Goal: Check status: Check status

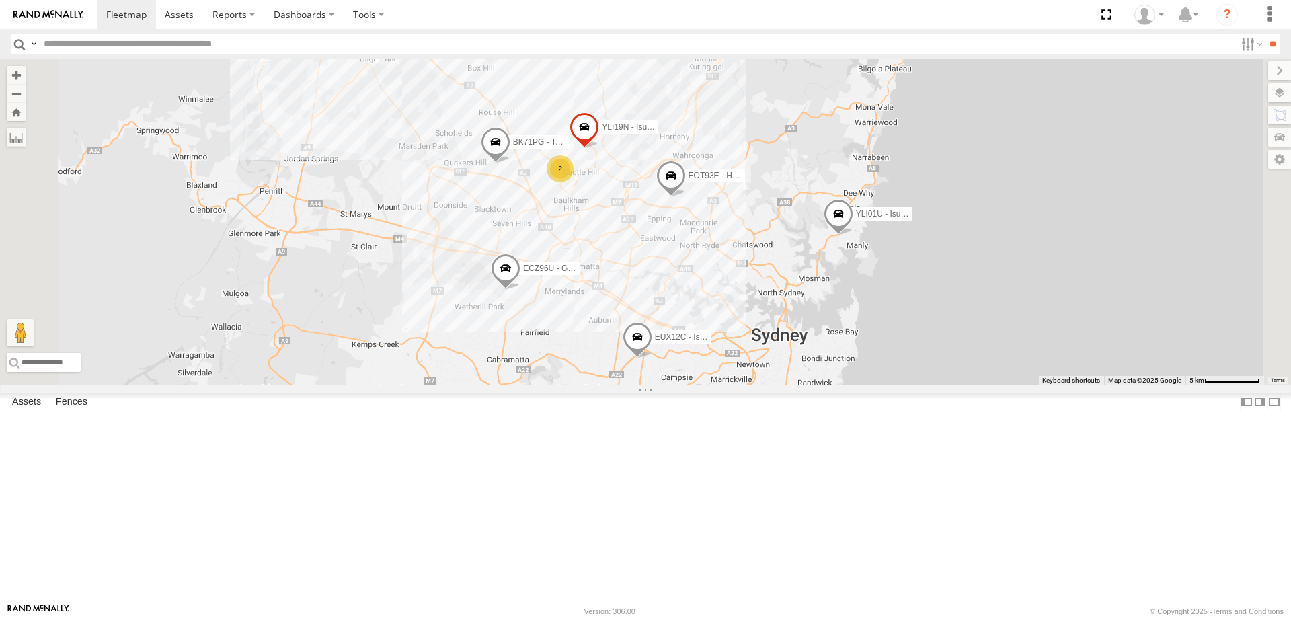
click at [812, 385] on div "YLI19N - Isuzu DMAX ECZ96U - Great Wall EUX12C - Isuzu DMAX 2 EOT93E - HiAce YL…" at bounding box center [645, 222] width 1291 height 326
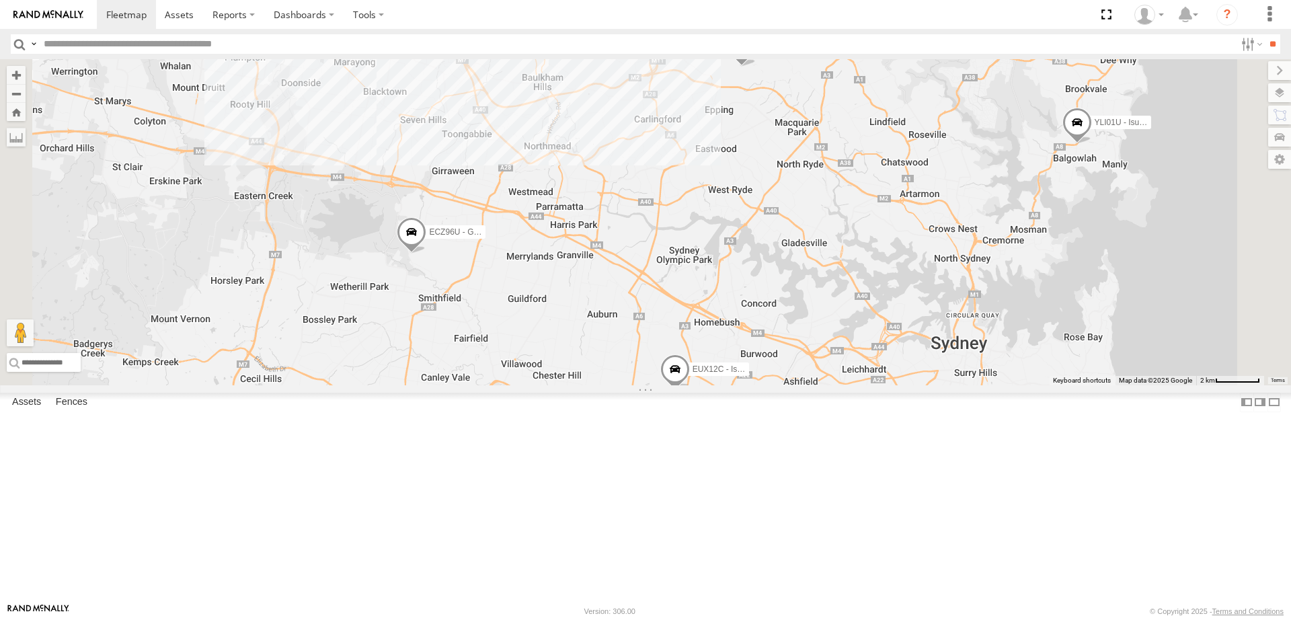
click at [426, 253] on span at bounding box center [412, 235] width 30 height 36
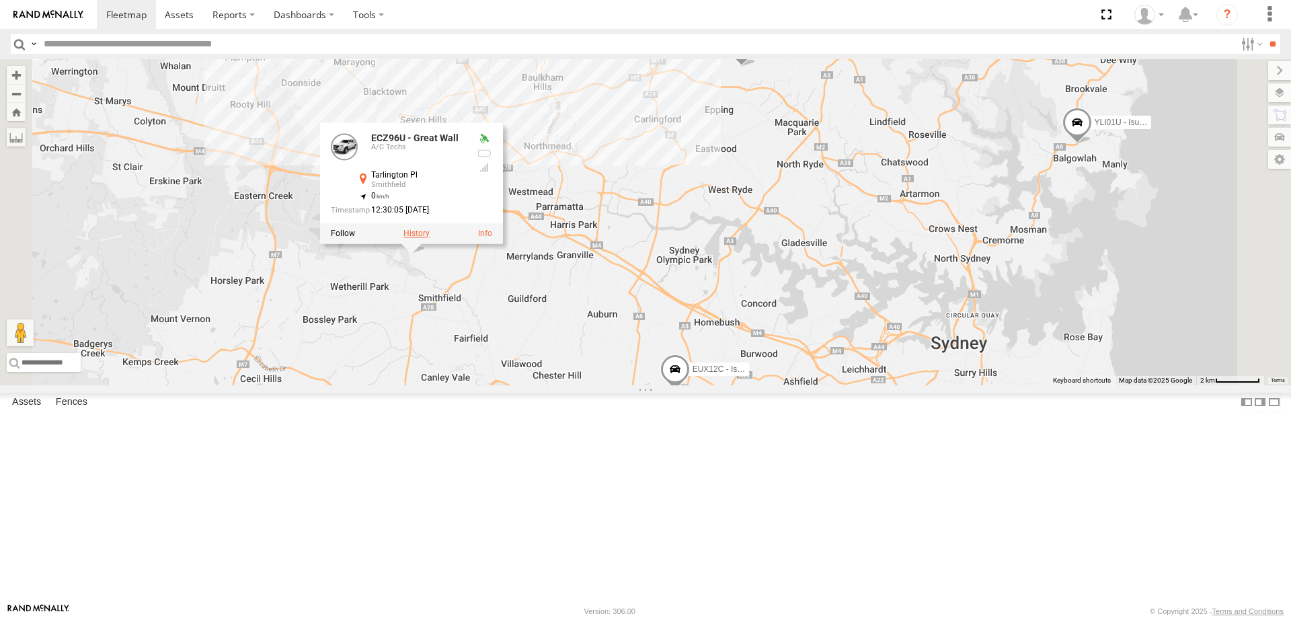
click at [430, 238] on label at bounding box center [416, 233] width 26 height 9
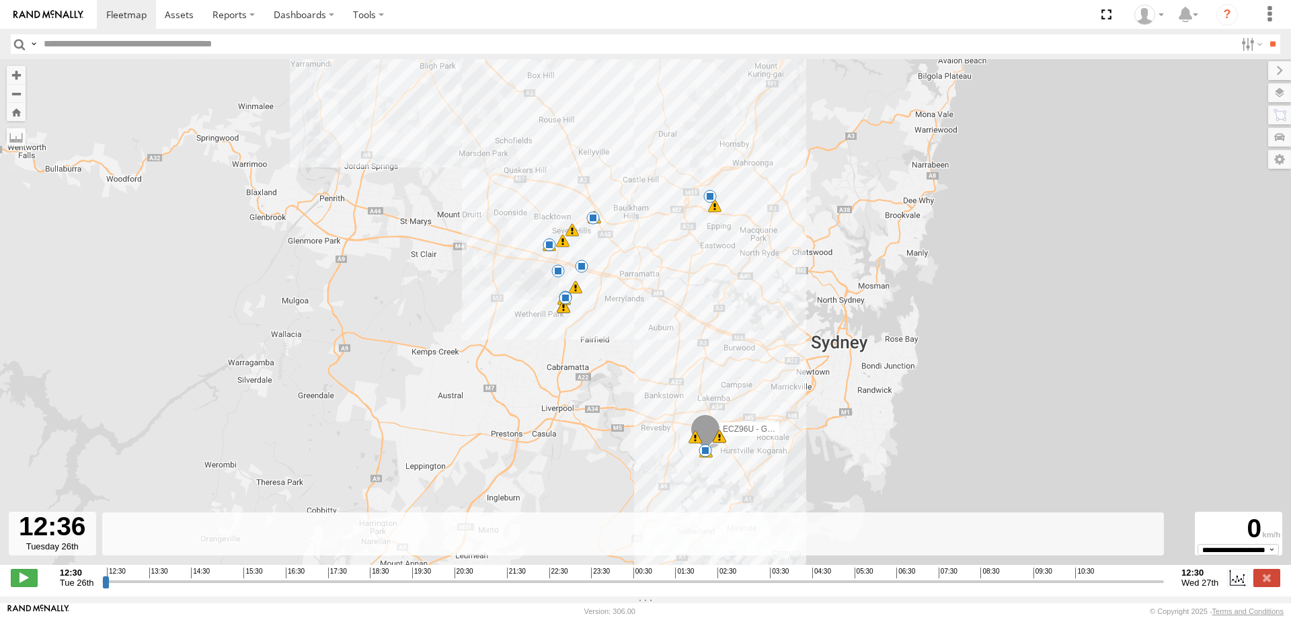
click at [110, 588] on input "range" at bounding box center [633, 581] width 1062 height 13
drag, startPoint x: 109, startPoint y: 590, endPoint x: 1288, endPoint y: 569, distance: 1179.4
type input "**********"
click at [1164, 575] on input "range" at bounding box center [633, 581] width 1062 height 13
click at [1266, 586] on label at bounding box center [1266, 577] width 27 height 17
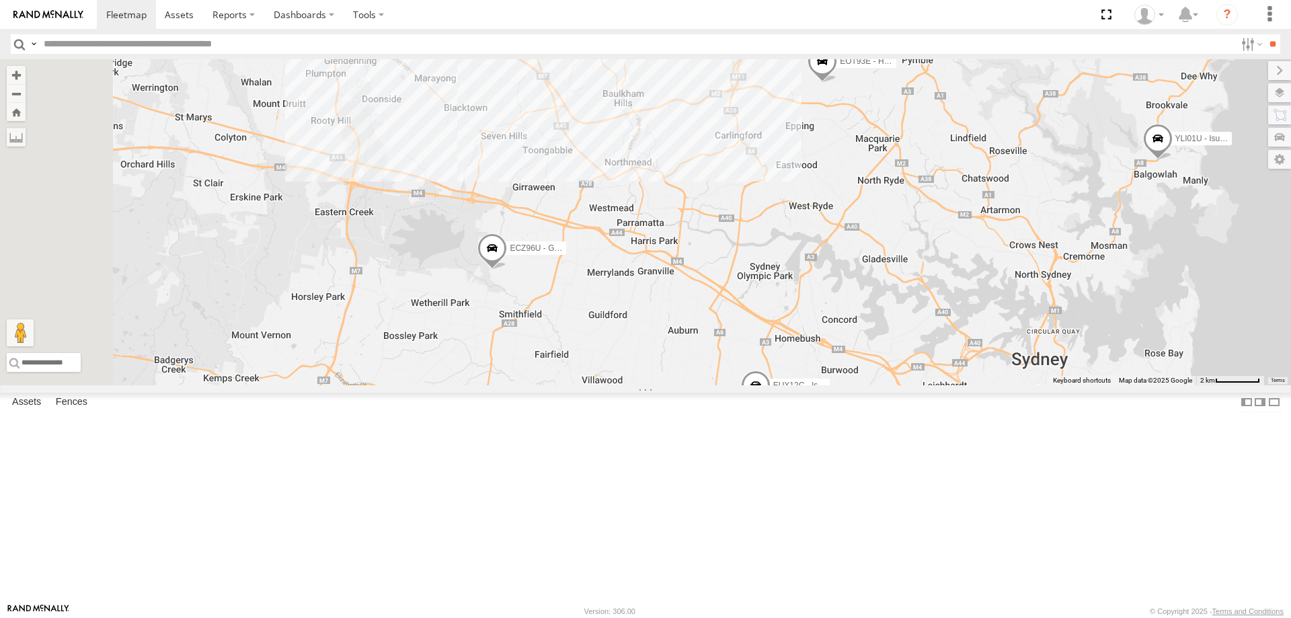
drag, startPoint x: 730, startPoint y: 289, endPoint x: 807, endPoint y: 305, distance: 79.0
click at [807, 305] on div "YLI19N - Isuzu DMAX ECZ96U - Great Wall EUX12C - Isuzu DMAX EOT93E - HiAce YLI0…" at bounding box center [645, 222] width 1291 height 326
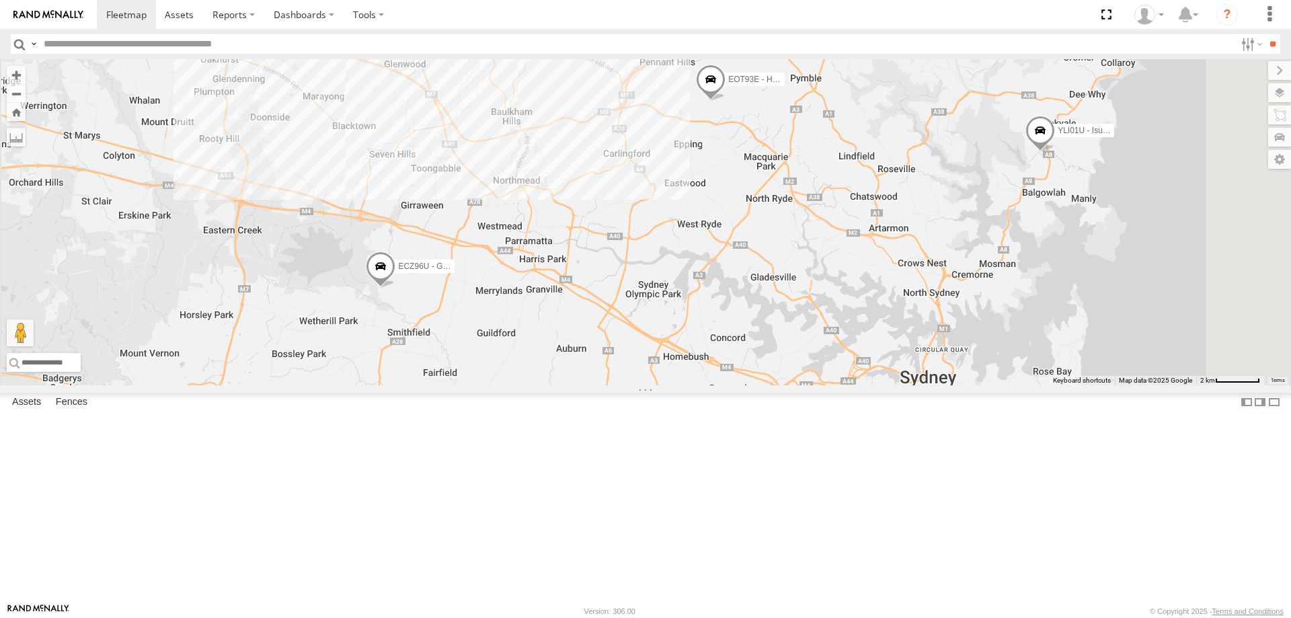
drag, startPoint x: 914, startPoint y: 257, endPoint x: 800, endPoint y: 276, distance: 115.7
click at [800, 276] on div "YLI19N - Isuzu DMAX ECZ96U - Great Wall EUX12C - Isuzu DMAX EOT93E - HiAce YLI0…" at bounding box center [645, 222] width 1291 height 326
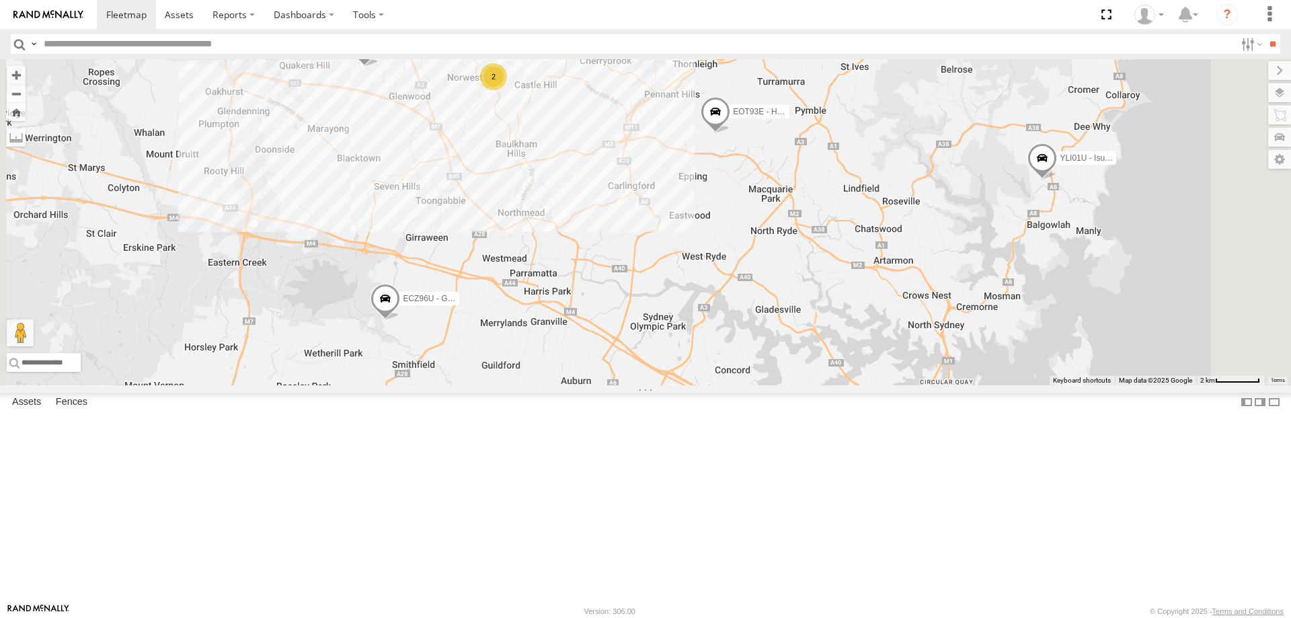
drag, startPoint x: 967, startPoint y: 243, endPoint x: 972, endPoint y: 277, distance: 33.9
click at [972, 277] on div "YLI19N - Isuzu DMAX ECZ96U - Great Wall EUX12C - Isuzu DMAX EOT93E - HiAce YLI0…" at bounding box center [645, 222] width 1291 height 326
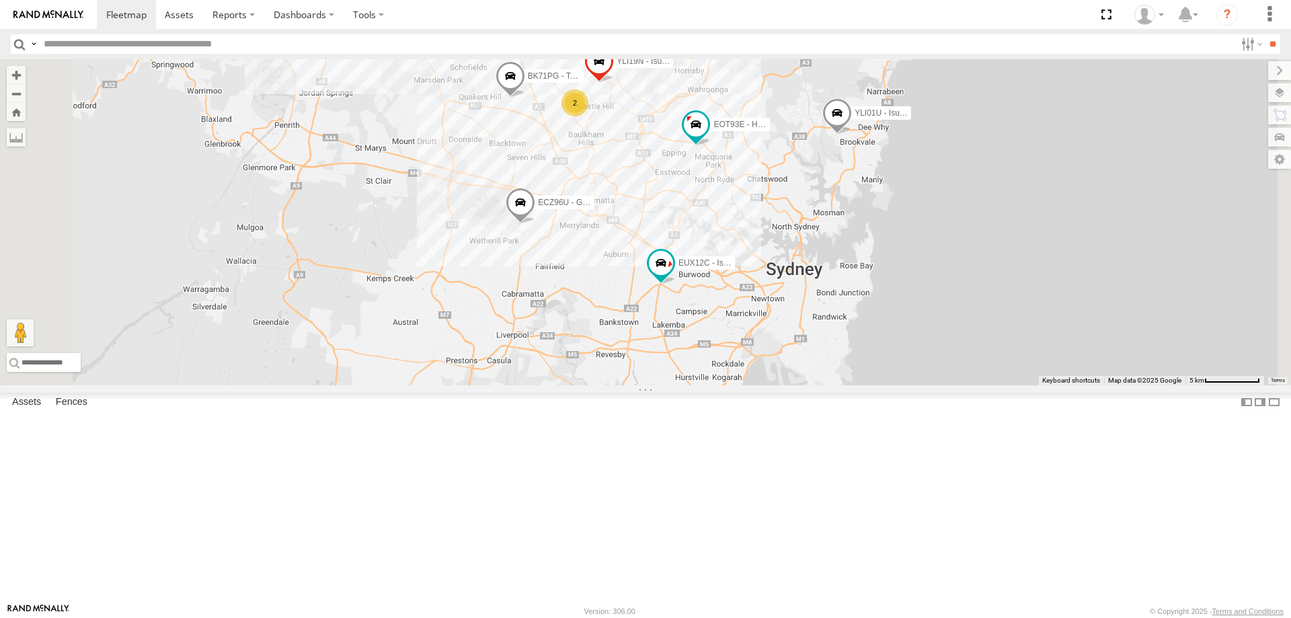
drag, startPoint x: 885, startPoint y: 560, endPoint x: 887, endPoint y: 432, distance: 128.4
click at [887, 385] on div "YLI19N - Isuzu DMAX ECZ96U - Great Wall EUX12C - Isuzu DMAX 2 EOT93E - HiAce YL…" at bounding box center [645, 222] width 1291 height 326
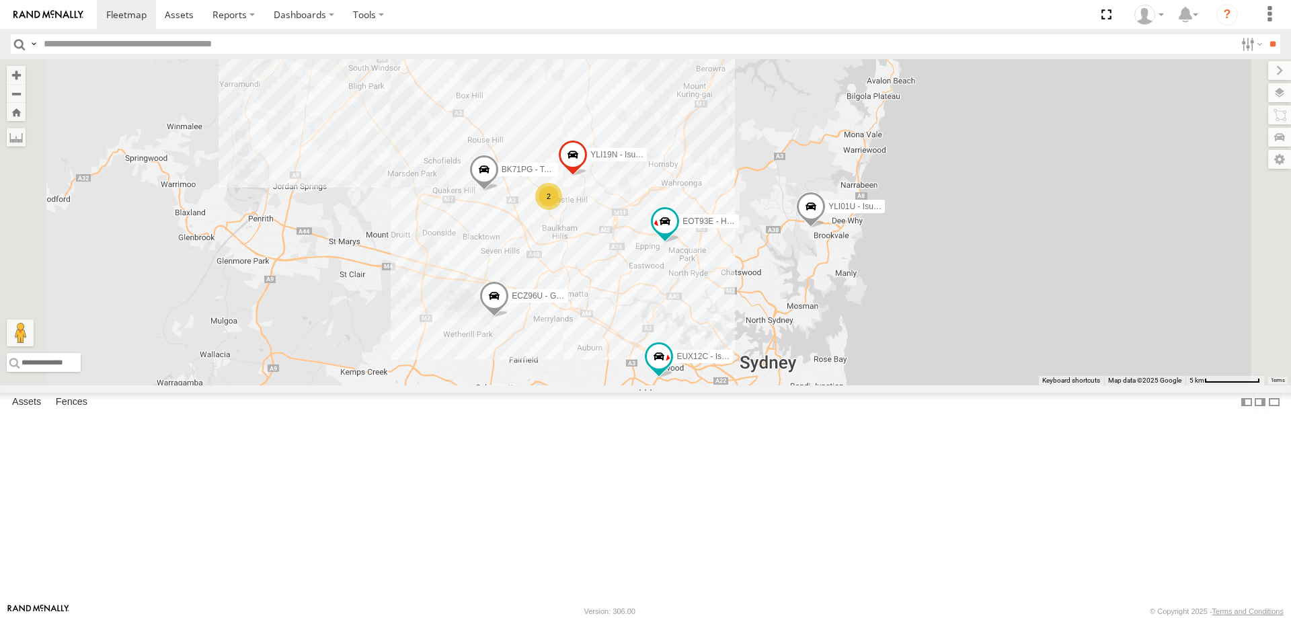
drag, startPoint x: 880, startPoint y: 469, endPoint x: 854, endPoint y: 438, distance: 40.0
click at [854, 385] on div "YLI19N - Isuzu DMAX ECZ96U - Great Wall EUX12C - Isuzu DMAX 2 EOT93E - HiAce YL…" at bounding box center [645, 222] width 1291 height 326
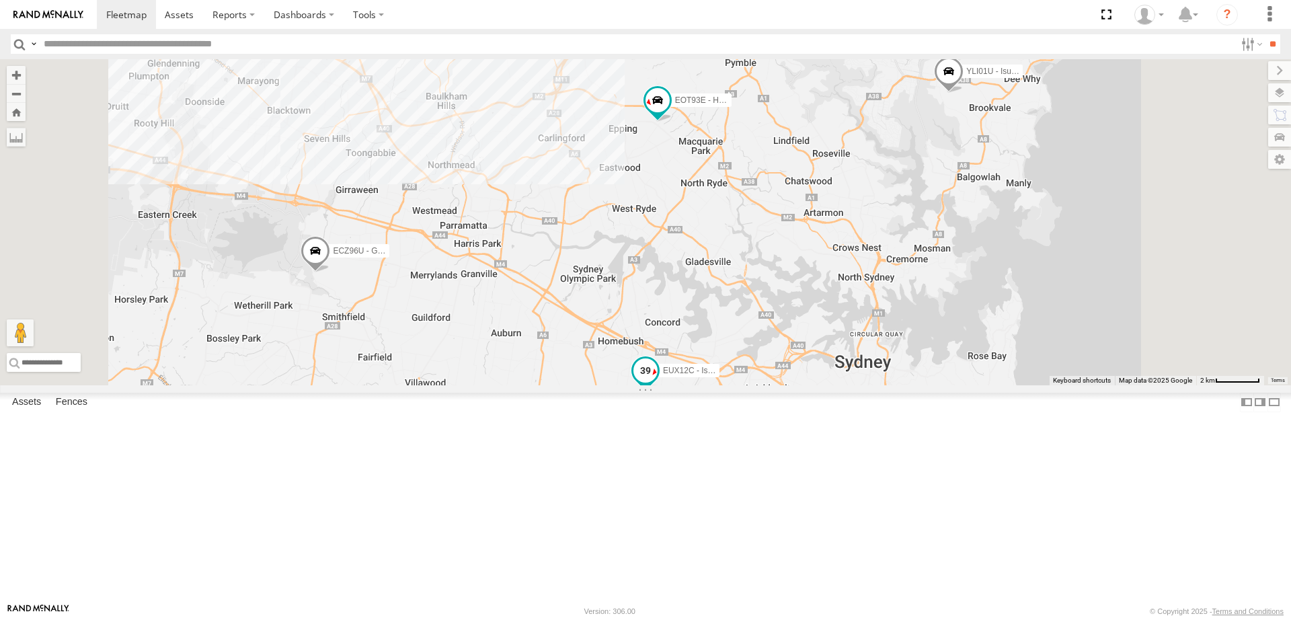
click at [658, 383] on span at bounding box center [645, 370] width 24 height 24
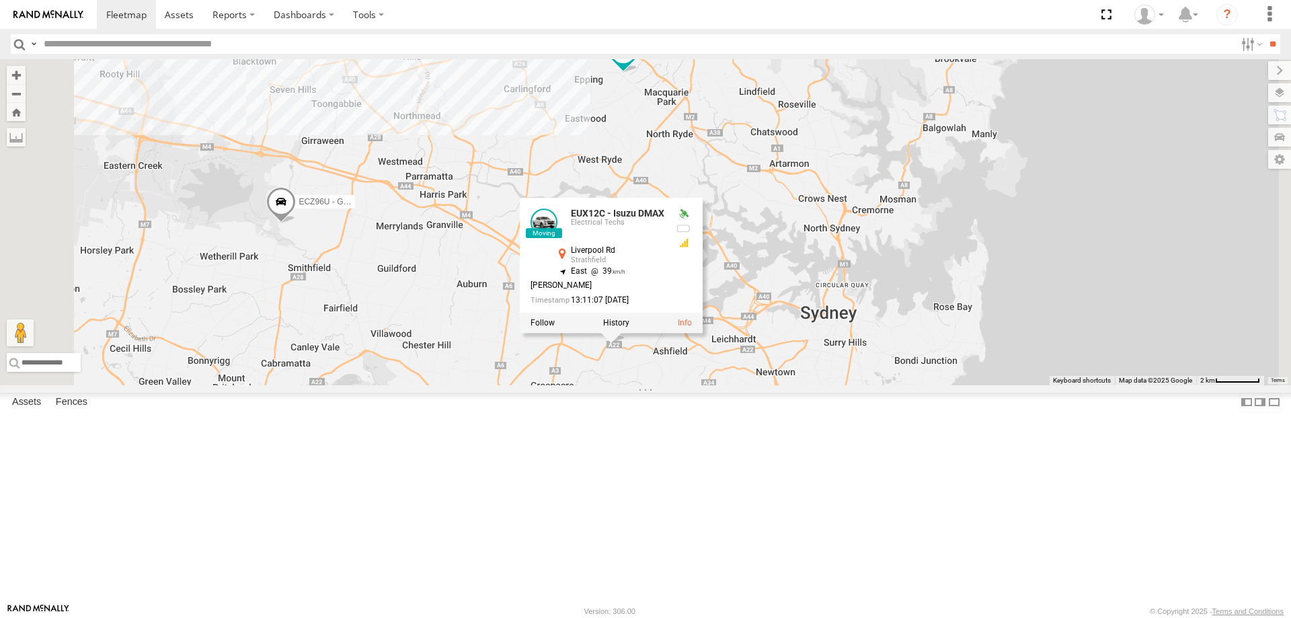
drag, startPoint x: 816, startPoint y: 520, endPoint x: 778, endPoint y: 466, distance: 66.0
click at [778, 385] on div "YLI19N - Isuzu DMAX ECZ96U - Great Wall EUX12C - Isuzu DMAX EOT93E - HiAce YLI0…" at bounding box center [645, 222] width 1291 height 326
click at [783, 385] on div "YLI19N - Isuzu DMAX ECZ96U - Great Wall EUX12C - Isuzu DMAX EOT93E - HiAce YLI0…" at bounding box center [645, 222] width 1291 height 326
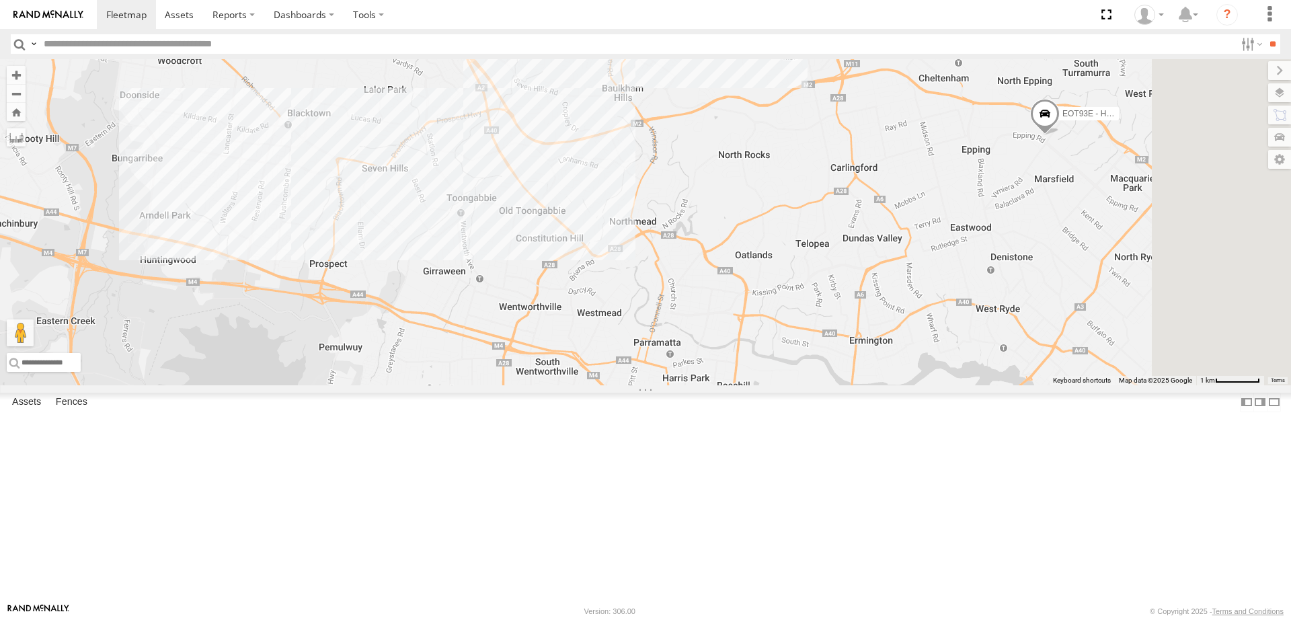
drag, startPoint x: 915, startPoint y: 391, endPoint x: 797, endPoint y: 372, distance: 119.2
click at [797, 372] on div "YLI19N - Isuzu DMAX ECZ96U - Great Wall EUX12C - Isuzu DMAX EOT93E - HiAce YLI0…" at bounding box center [645, 222] width 1291 height 326
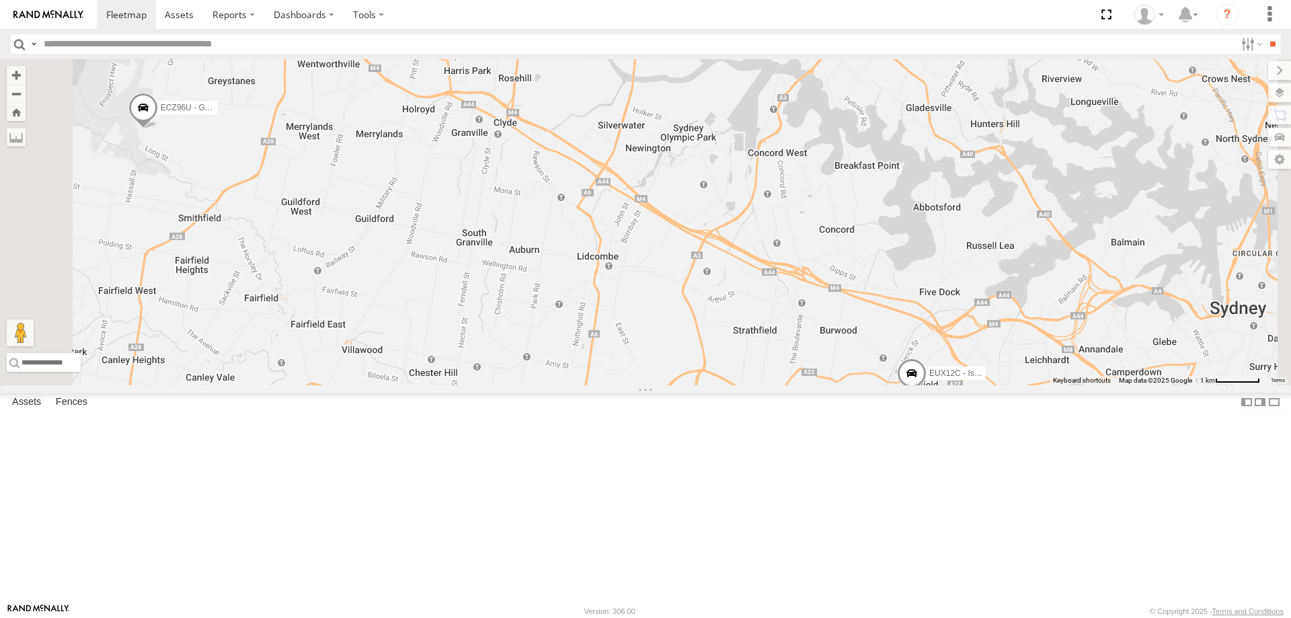
drag, startPoint x: 757, startPoint y: 416, endPoint x: 832, endPoint y: 461, distance: 86.8
click at [832, 385] on div "ECZ96U - Great Wall EUX12C - Isuzu DMAX EOT93E - HiAce YLI01U - Isuzu DMAX YLS3…" at bounding box center [645, 222] width 1291 height 326
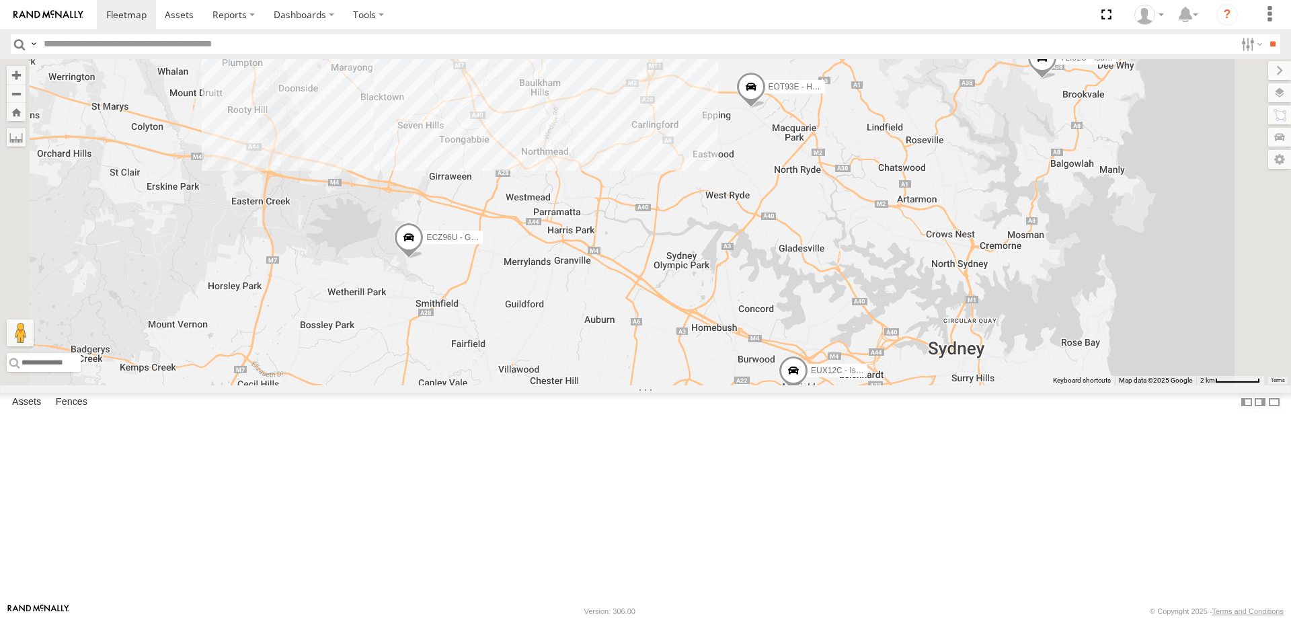
drag, startPoint x: 698, startPoint y: 422, endPoint x: 705, endPoint y: 443, distance: 22.7
click at [705, 385] on div "ECZ96U - Great Wall EUX12C - Isuzu DMAX EOT93E - HiAce YLI01U - Isuzu DMAX YLS3…" at bounding box center [645, 222] width 1291 height 326
click at [426, 260] on span at bounding box center [411, 241] width 30 height 36
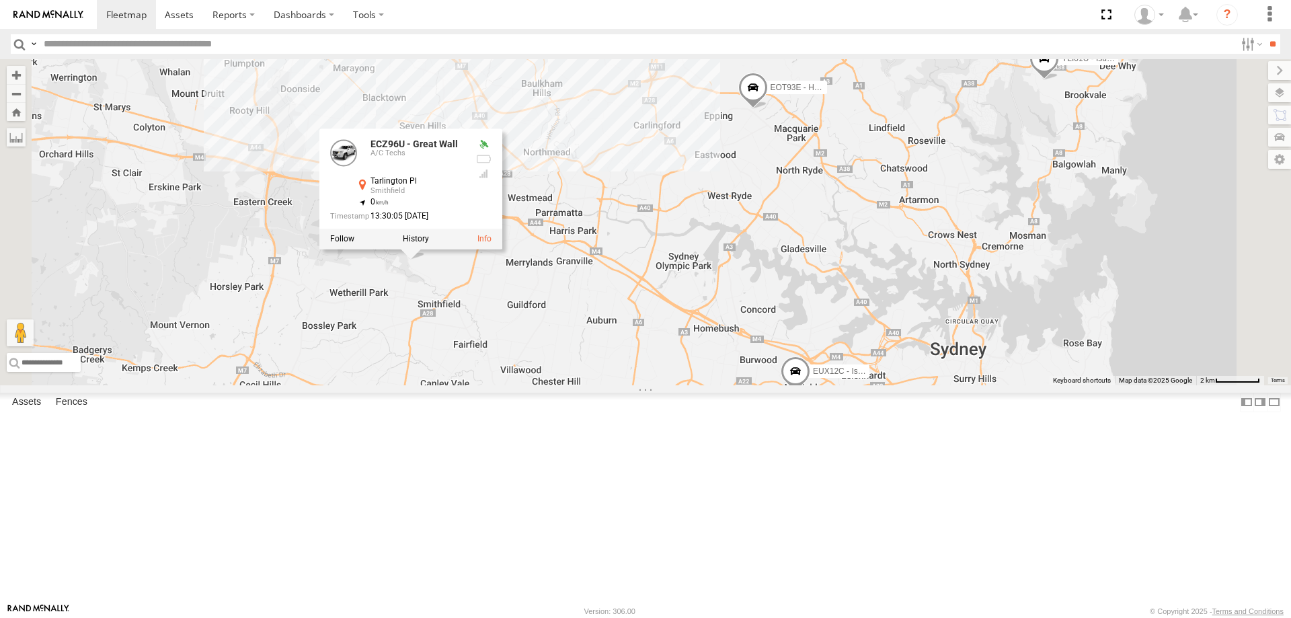
click at [619, 385] on div "ECZ96U - Great Wall EUX12C - Isuzu DMAX EOT93E - HiAce YLI01U - Isuzu DMAX YLS3…" at bounding box center [645, 222] width 1291 height 326
click at [601, 385] on div "ECZ96U - Great Wall EUX12C - Isuzu DMAX EOT93E - HiAce YLI01U - Isuzu DMAX YLS3…" at bounding box center [645, 222] width 1291 height 326
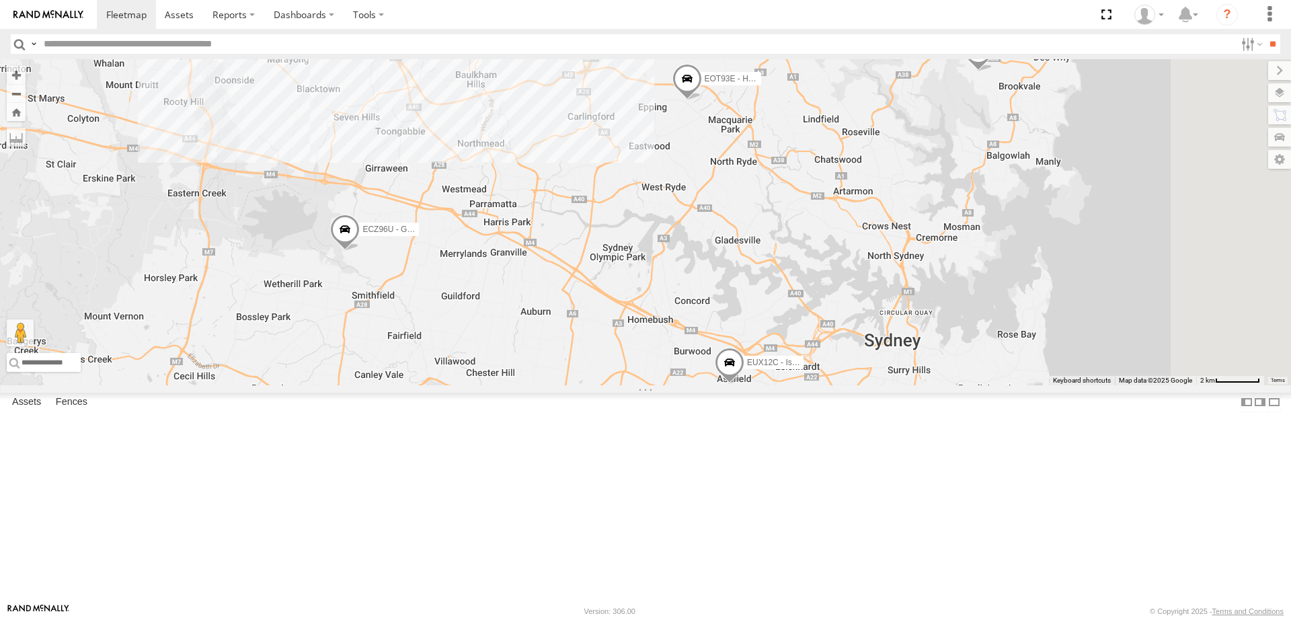
drag, startPoint x: 782, startPoint y: 397, endPoint x: 713, endPoint y: 386, distance: 69.4
click at [713, 385] on div "ECZ96U - Great Wall EUX12C - Isuzu DMAX EOT93E - HiAce YLI01U - Isuzu DMAX YLS3…" at bounding box center [645, 222] width 1291 height 326
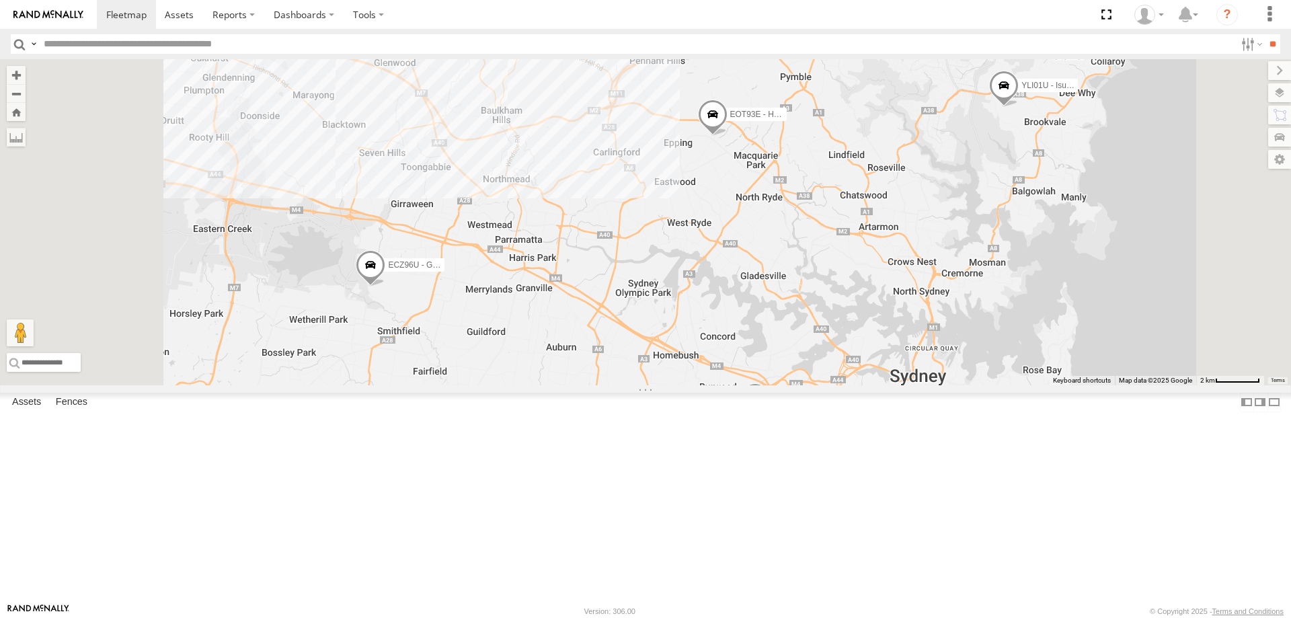
drag, startPoint x: 805, startPoint y: 301, endPoint x: 834, endPoint y: 347, distance: 54.5
click at [834, 347] on div "ECZ96U - Great Wall EUX12C - Isuzu DMAX EOT93E - HiAce YLI01U - Isuzu DMAX YLS3…" at bounding box center [645, 222] width 1291 height 326
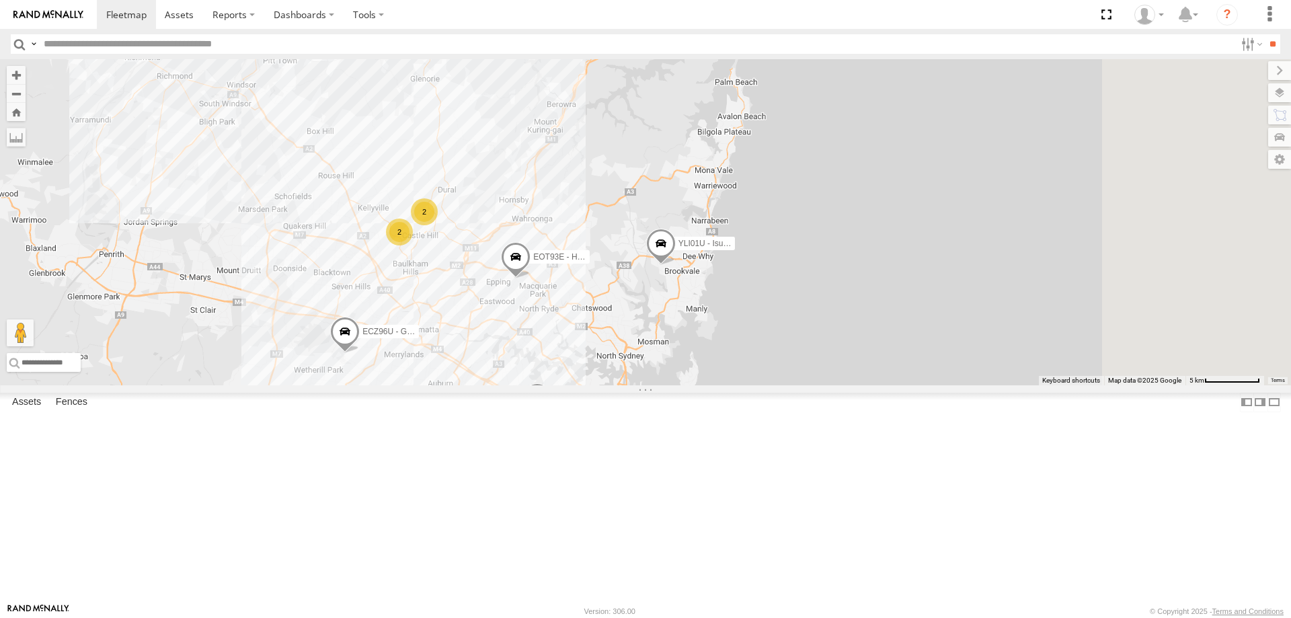
drag, startPoint x: 976, startPoint y: 421, endPoint x: 818, endPoint y: 432, distance: 158.4
click at [818, 385] on div "2 ECZ96U - Great Wall EUX12C - Isuzu DMAX 2 EOT93E - HiAce YLI01U - Isuzu DMAX …" at bounding box center [645, 222] width 1291 height 326
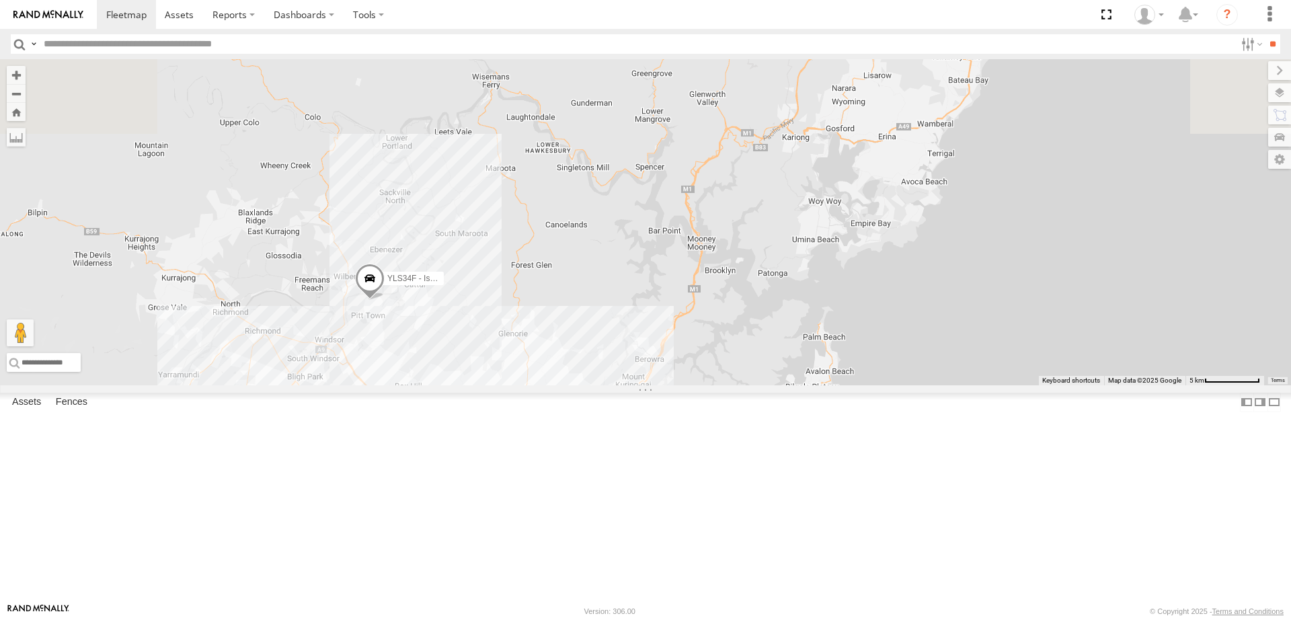
drag, startPoint x: 809, startPoint y: 145, endPoint x: 907, endPoint y: 400, distance: 273.1
click at [907, 385] on div "2 ECZ96U - Great Wall EUX12C - Isuzu DMAX 2 EOT93E - HiAce YLI01U - Isuzu DMAX …" at bounding box center [645, 222] width 1291 height 326
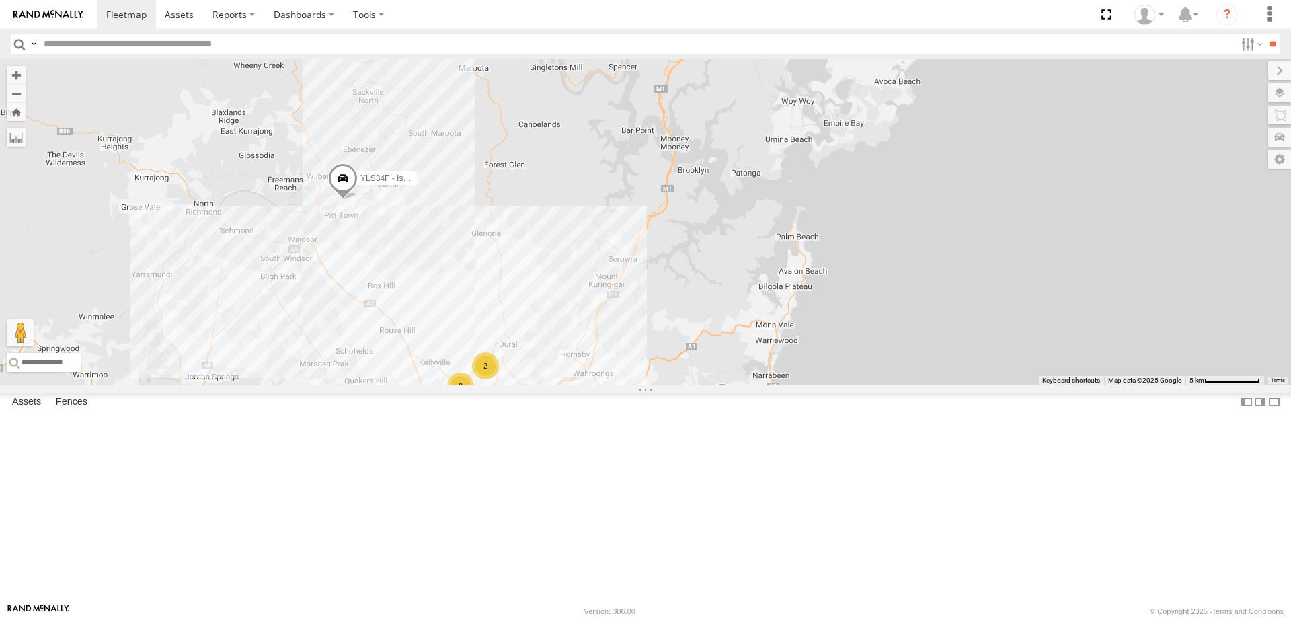
drag, startPoint x: 894, startPoint y: 493, endPoint x: 863, endPoint y: 380, distance: 117.3
click at [863, 380] on div "2 ECZ96U - Great Wall EUX12C - Isuzu DMAX 2 EOT93E - HiAce YLI01U - Isuzu DMAX …" at bounding box center [645, 222] width 1291 height 326
